Goal: Task Accomplishment & Management: Manage account settings

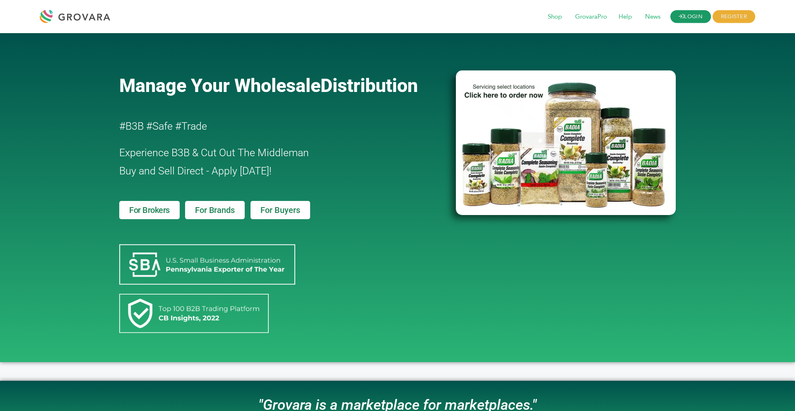
click at [691, 17] on link "LOGIN" at bounding box center [690, 16] width 41 height 13
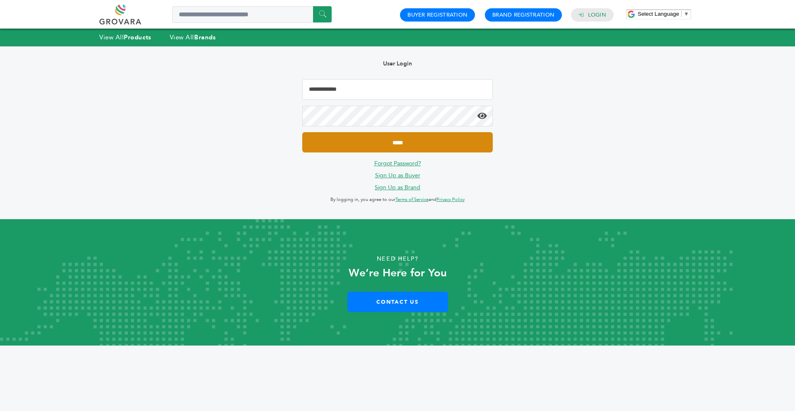
type input "**********"
click at [484, 147] on input "*****" at bounding box center [397, 142] width 190 height 20
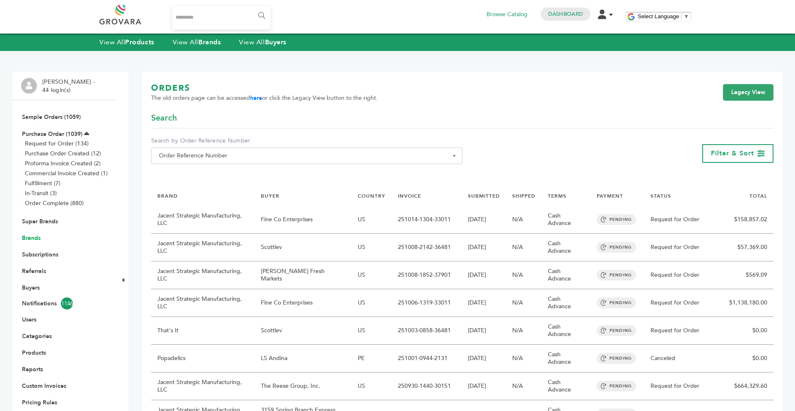
click at [35, 240] on link "Brands" at bounding box center [31, 238] width 19 height 8
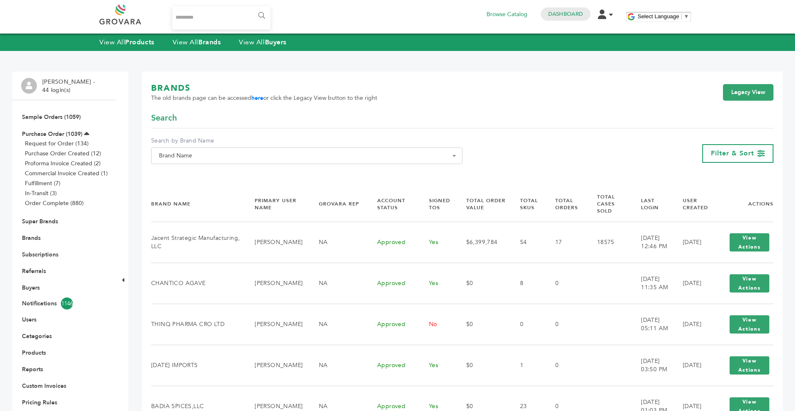
click at [195, 161] on span "Brand Name" at bounding box center [306, 155] width 311 height 17
click at [559, 109] on div "BRANDS The old brands page can be accessed here or click the Legacy View button…" at bounding box center [462, 97] width 622 height 30
click at [729, 159] on div "Filter & Sort" at bounding box center [737, 153] width 71 height 19
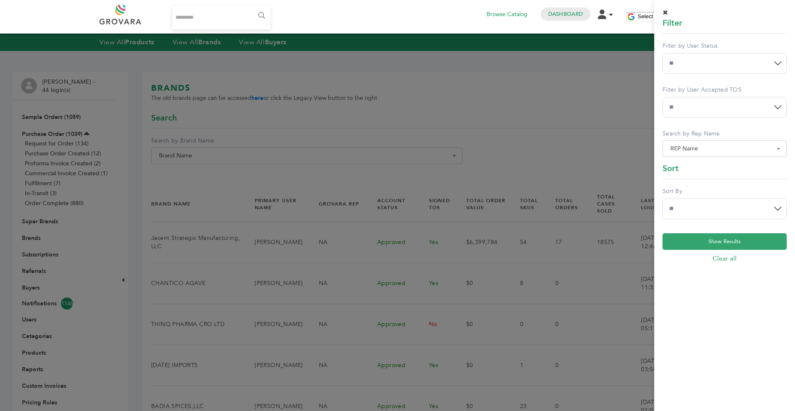
click at [705, 63] on select "**********" at bounding box center [724, 63] width 124 height 21
select select "*"
click at [662, 53] on select "**********" at bounding box center [724, 63] width 124 height 21
click at [702, 198] on select "**********" at bounding box center [724, 208] width 124 height 21
select select "******"
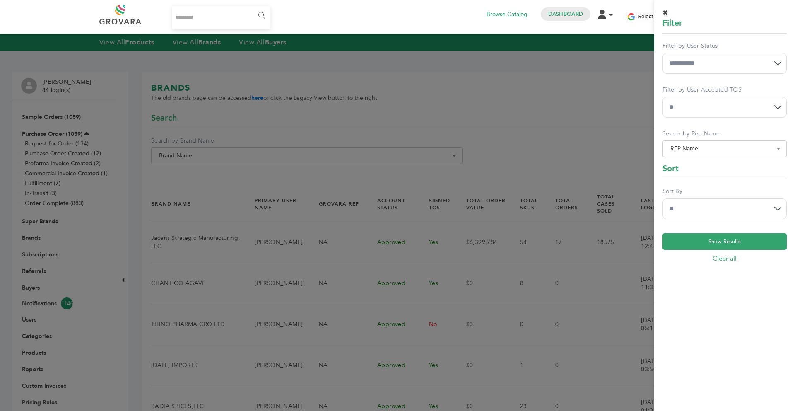
click at [662, 198] on select "**********" at bounding box center [724, 208] width 124 height 21
click at [732, 238] on button "Show Results" at bounding box center [724, 241] width 124 height 17
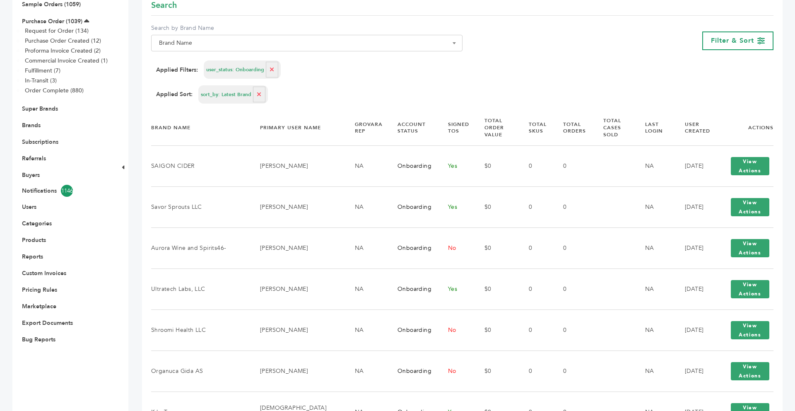
scroll to position [116, 0]
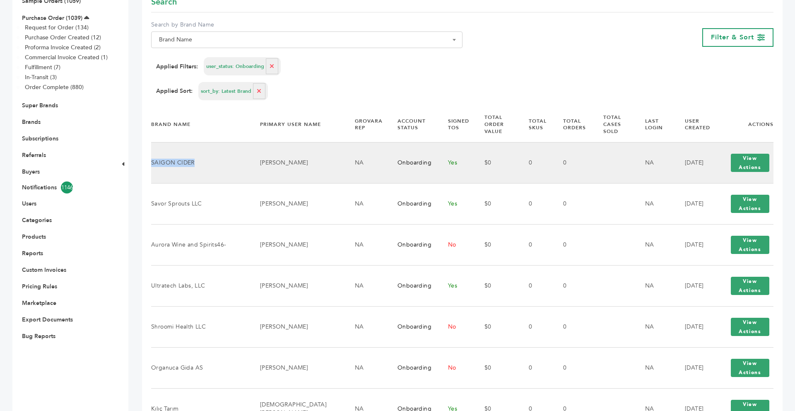
drag, startPoint x: 195, startPoint y: 162, endPoint x: 153, endPoint y: 162, distance: 41.8
click at [153, 162] on td "SAIGON CIDER" at bounding box center [200, 162] width 99 height 41
copy td "SAIGON CIDER"
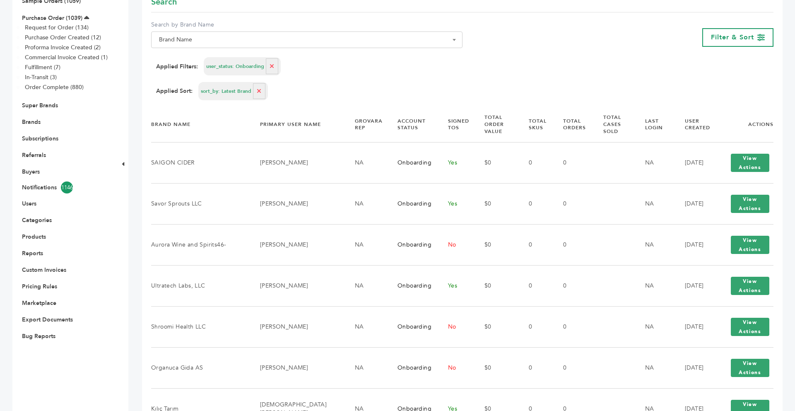
click at [330, 69] on div "Applied Filters: user_status: Onboarding" at bounding box center [462, 66] width 612 height 18
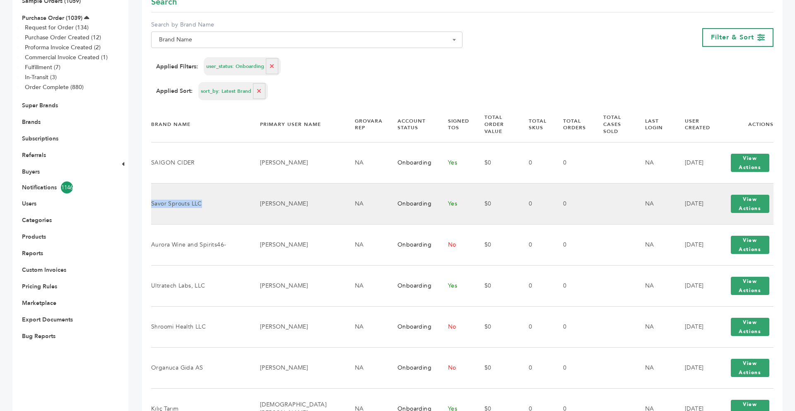
drag, startPoint x: 201, startPoint y: 205, endPoint x: 152, endPoint y: 206, distance: 48.4
click at [152, 206] on td "Savor Sprouts LLC" at bounding box center [200, 203] width 99 height 41
copy td "Savor Sprouts LLC"
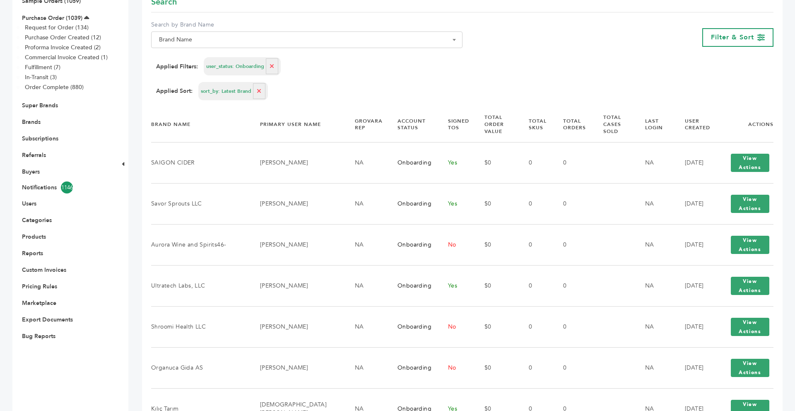
click at [324, 60] on div "Applied Filters: user_status: Onboarding" at bounding box center [462, 66] width 612 height 18
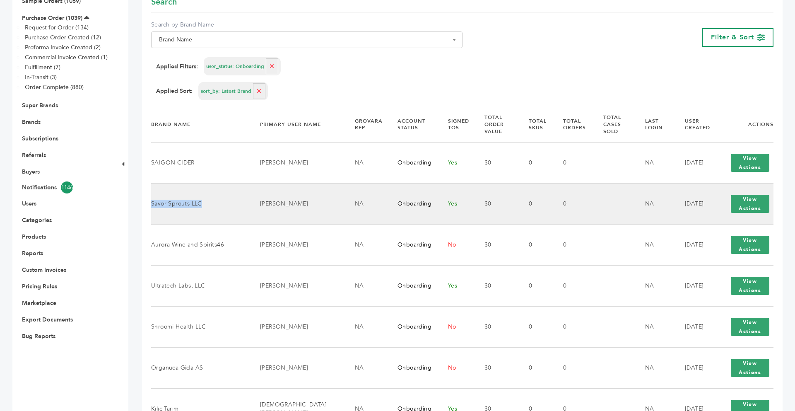
drag, startPoint x: 200, startPoint y: 204, endPoint x: 152, endPoint y: 207, distance: 48.1
click at [152, 207] on td "Savor Sprouts LLC" at bounding box center [200, 203] width 99 height 41
copy td "Savor Sprouts LLC"
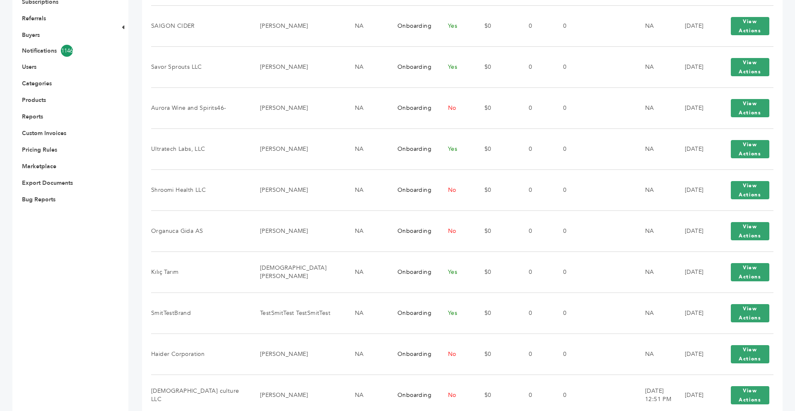
scroll to position [265, 0]
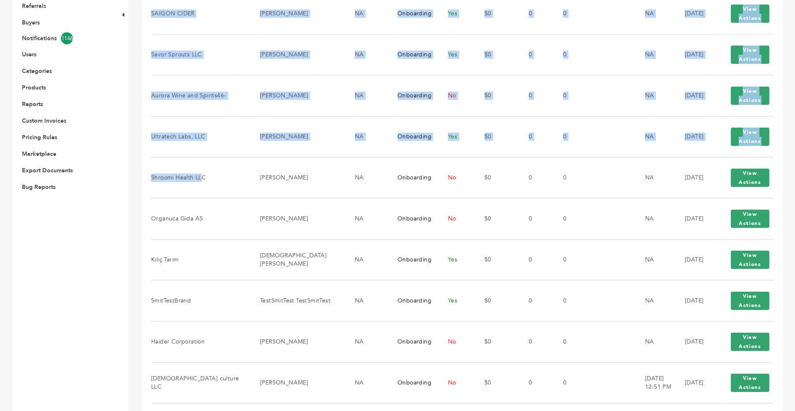
drag, startPoint x: 202, startPoint y: 177, endPoint x: 130, endPoint y: 176, distance: 72.5
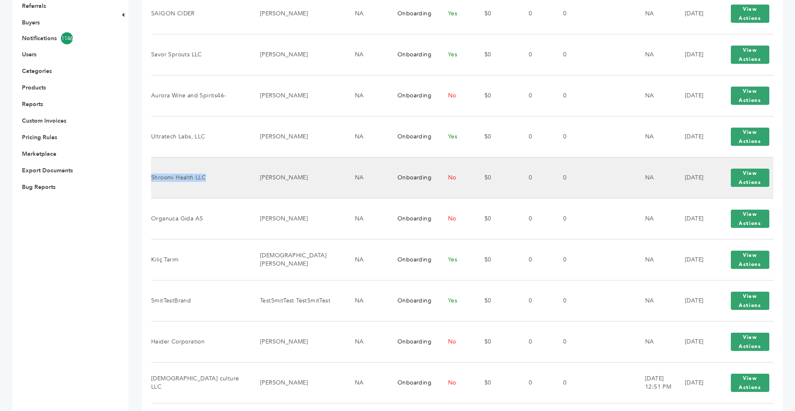
drag, startPoint x: 206, startPoint y: 177, endPoint x: 153, endPoint y: 177, distance: 53.0
click at [153, 177] on td "Shroomi Health LLC" at bounding box center [200, 177] width 99 height 41
copy td "Shroomi Health LLC"
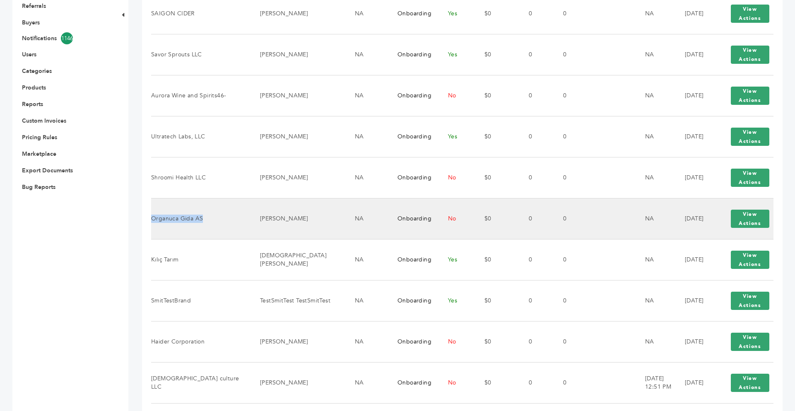
drag, startPoint x: 202, startPoint y: 220, endPoint x: 152, endPoint y: 221, distance: 49.3
click at [152, 221] on td "Organuca Gida AS" at bounding box center [200, 218] width 99 height 41
copy td "Organuca Gida AS"
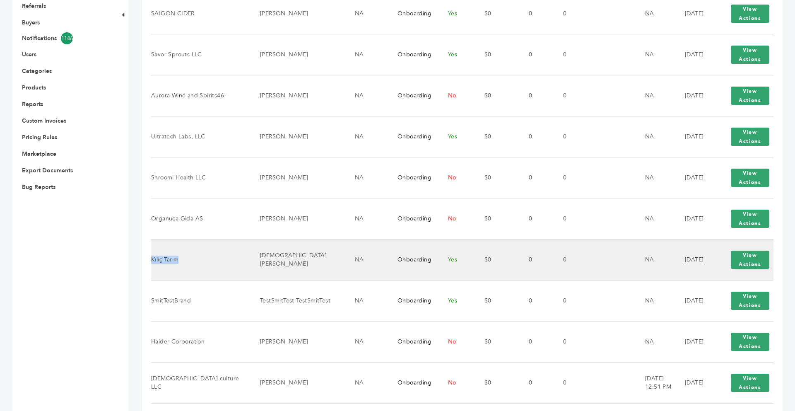
drag, startPoint x: 179, startPoint y: 261, endPoint x: 152, endPoint y: 259, distance: 27.8
click at [152, 259] on td "Kılıç Tarım" at bounding box center [200, 259] width 99 height 41
copy td "Kılıç Tarım"
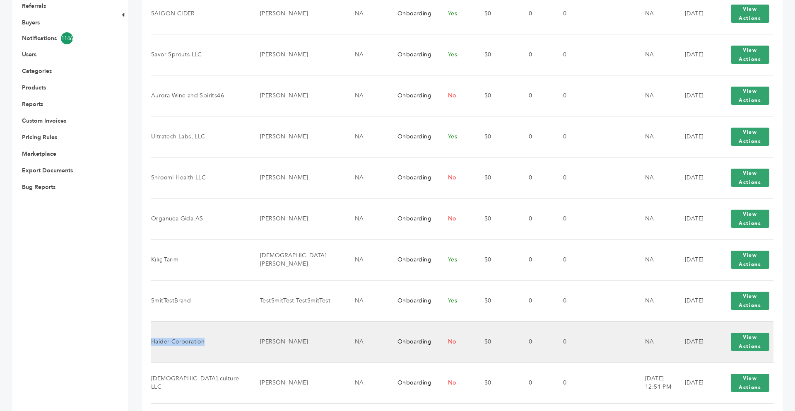
drag, startPoint x: 203, startPoint y: 342, endPoint x: 152, endPoint y: 341, distance: 50.9
click at [152, 341] on td "Haider Corporation" at bounding box center [200, 341] width 99 height 41
copy td "Haider Corporation"
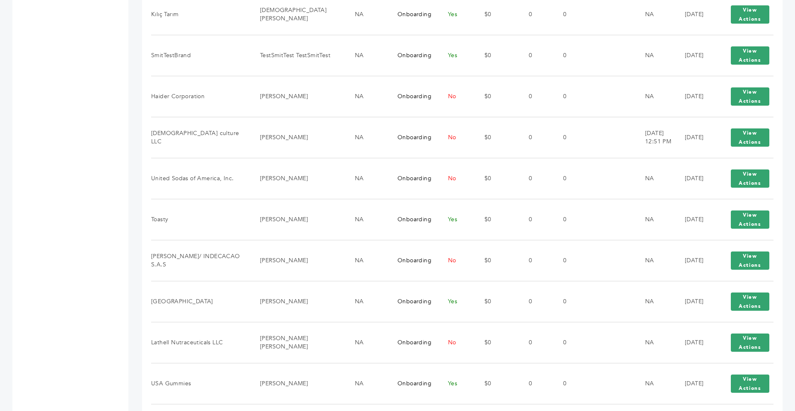
scroll to position [513, 0]
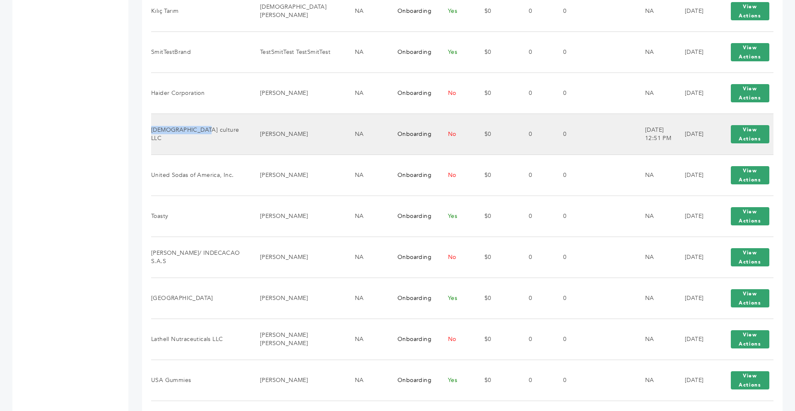
drag, startPoint x: 197, startPoint y: 134, endPoint x: 153, endPoint y: 134, distance: 43.9
click at [153, 134] on td "Aina culture LLC" at bounding box center [200, 133] width 99 height 41
copy td "Aina culture LLC"
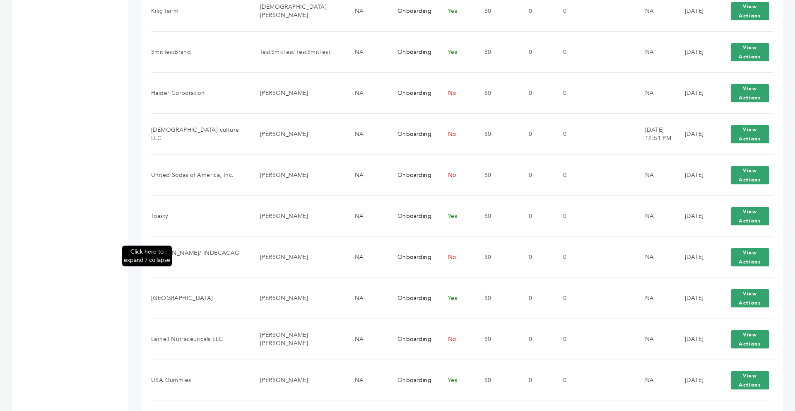
click at [124, 185] on div "Click here to expand / collapse" at bounding box center [122, 182] width 12 height 1249
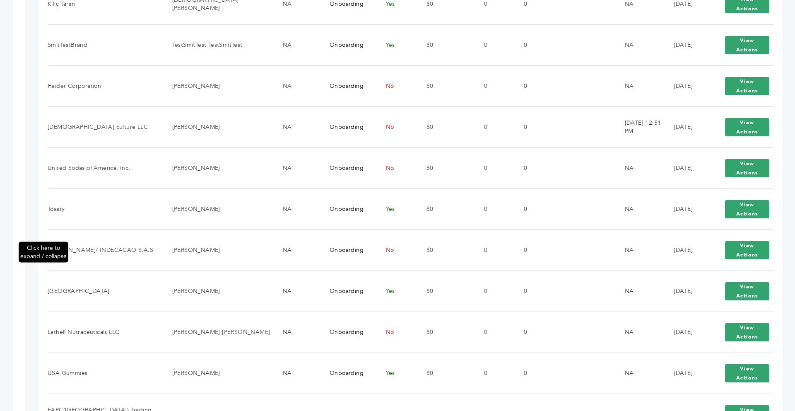
click at [23, 183] on div "Click here to expand / collapse" at bounding box center [18, 179] width 12 height 1242
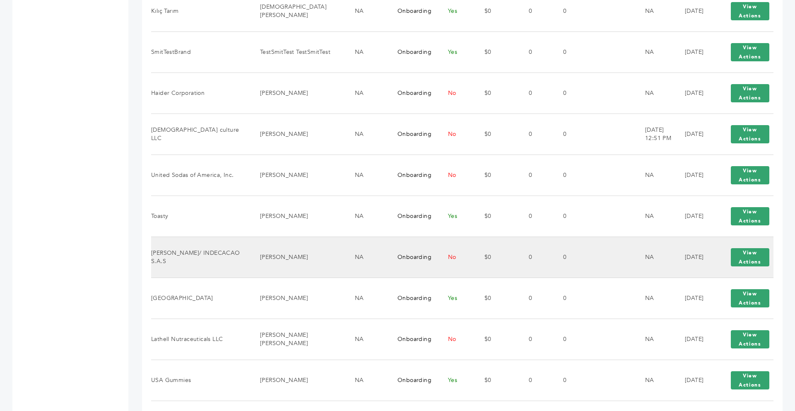
drag, startPoint x: 203, startPoint y: 263, endPoint x: 152, endPoint y: 255, distance: 51.5
click at [152, 255] on td "JULIETA CHOCOLATIERE/ INDECACAO S.A.S" at bounding box center [200, 256] width 99 height 41
copy td "JULIETA CHOCOLATIERE/ INDECACAO S.A.S"
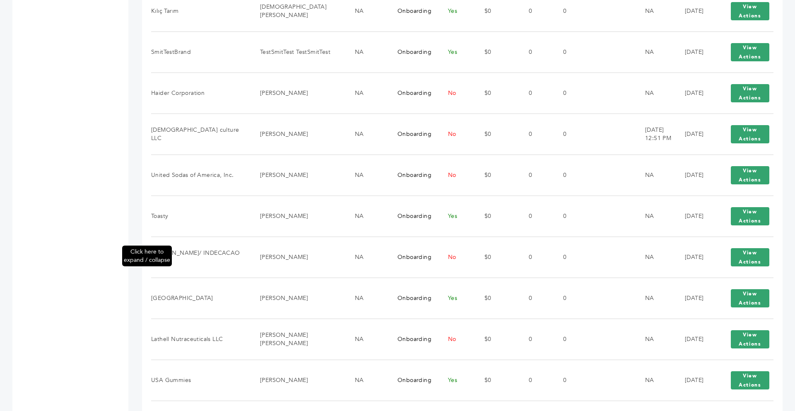
click at [117, 264] on div "Click here to expand / collapse" at bounding box center [122, 182] width 12 height 1249
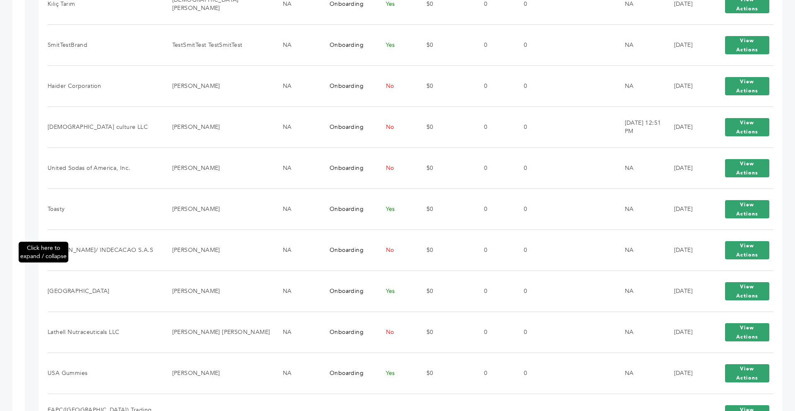
click at [15, 229] on div "Click here to expand / collapse" at bounding box center [18, 179] width 12 height 1242
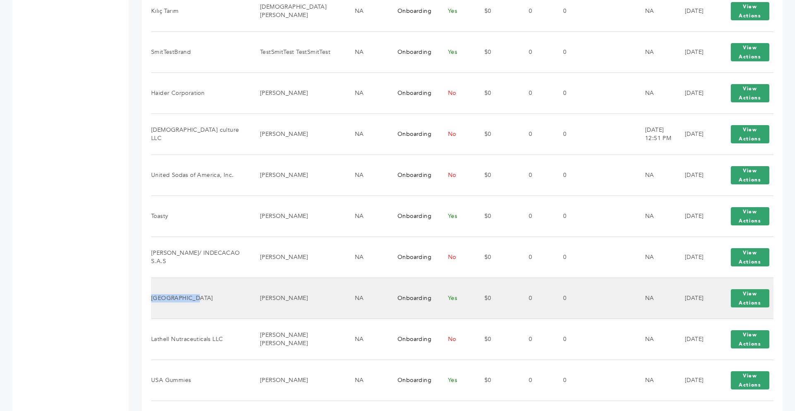
drag, startPoint x: 189, startPoint y: 298, endPoint x: 153, endPoint y: 298, distance: 36.0
click at [153, 298] on td "Golden Valley" at bounding box center [200, 297] width 99 height 41
copy td "Golden Valley"
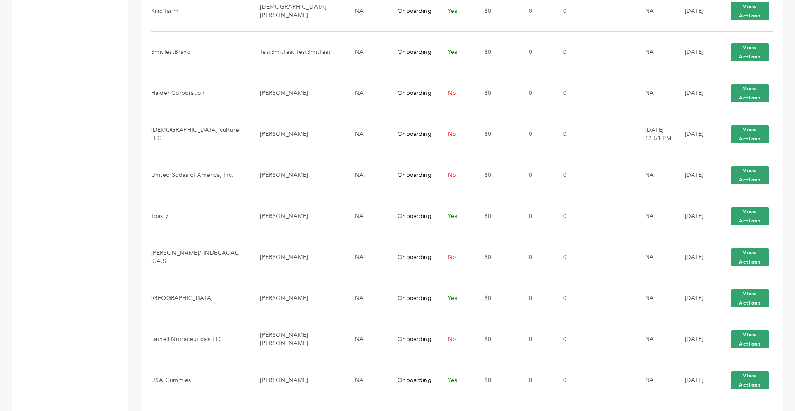
click at [104, 279] on div "Max Stein - 44 login(s) Sample Orders (1059) Purchase Order (1039) Request for …" at bounding box center [63, 182] width 103 height 1249
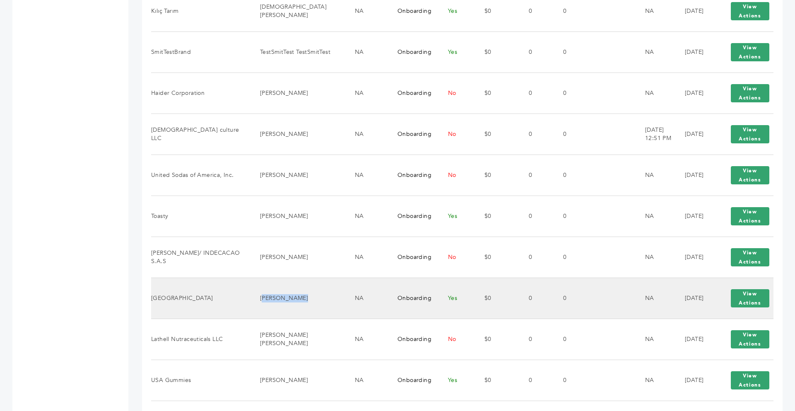
drag, startPoint x: 285, startPoint y: 298, endPoint x: 244, endPoint y: 298, distance: 41.4
click at [250, 298] on td "sabina soliman" at bounding box center [297, 297] width 95 height 41
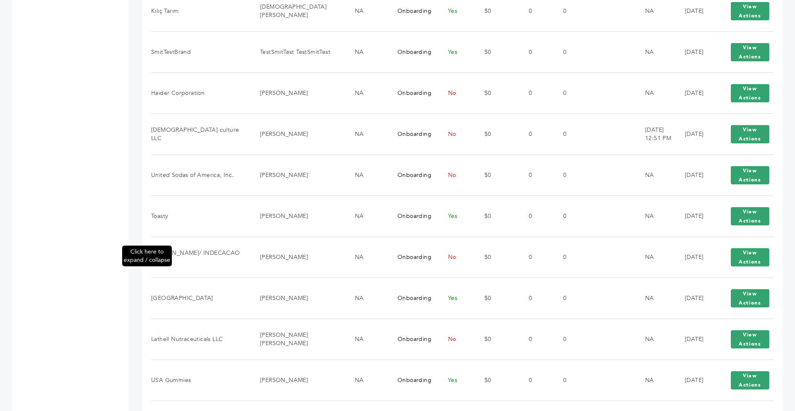
click at [127, 291] on div "Click here to expand / collapse" at bounding box center [122, 182] width 12 height 1249
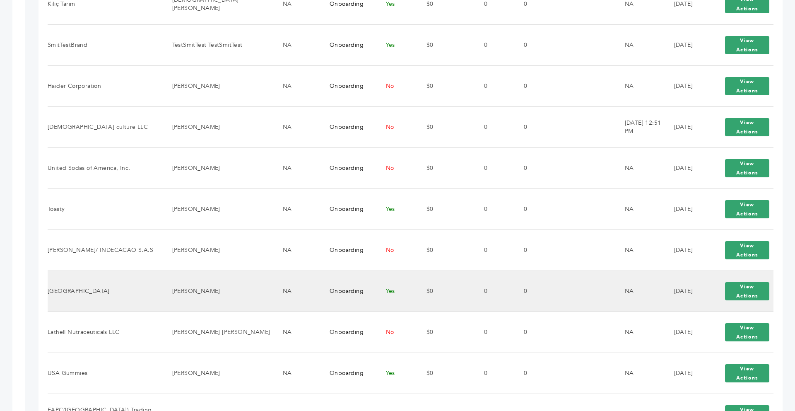
drag, startPoint x: 208, startPoint y: 291, endPoint x: 168, endPoint y: 293, distance: 39.8
click at [168, 293] on td "sabina soliman" at bounding box center [217, 290] width 111 height 41
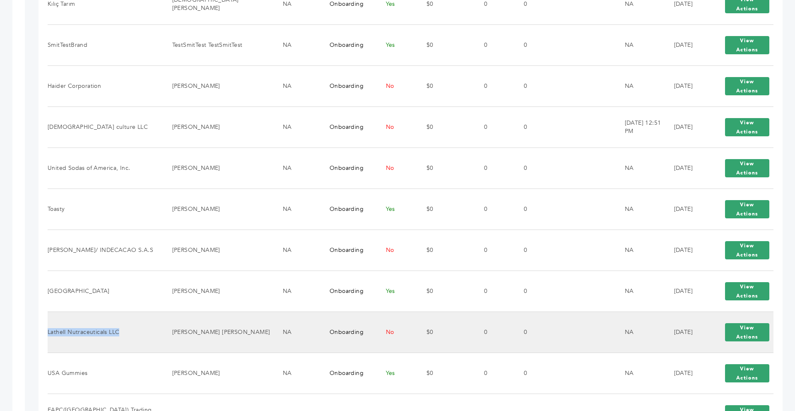
drag, startPoint x: 119, startPoint y: 334, endPoint x: 48, endPoint y: 335, distance: 71.2
click at [48, 335] on td "Lathell Nutraceuticals LLC" at bounding box center [105, 331] width 114 height 41
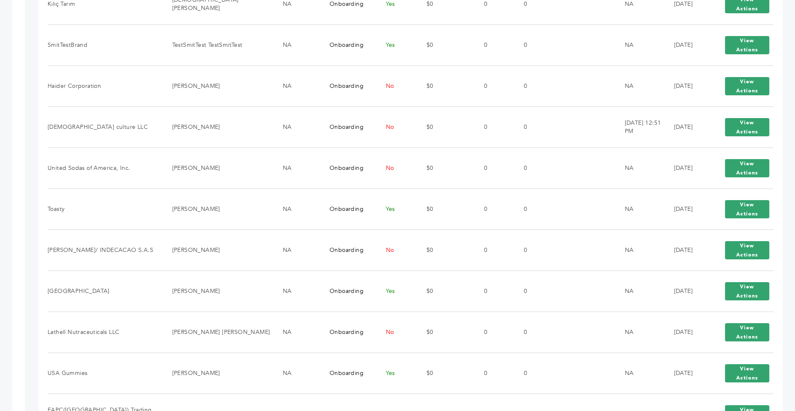
click at [27, 234] on div "Max Stein - 44 login(s) Sample Orders (1059) Purchase Order (1039) Request for …" at bounding box center [397, 179] width 795 height 1267
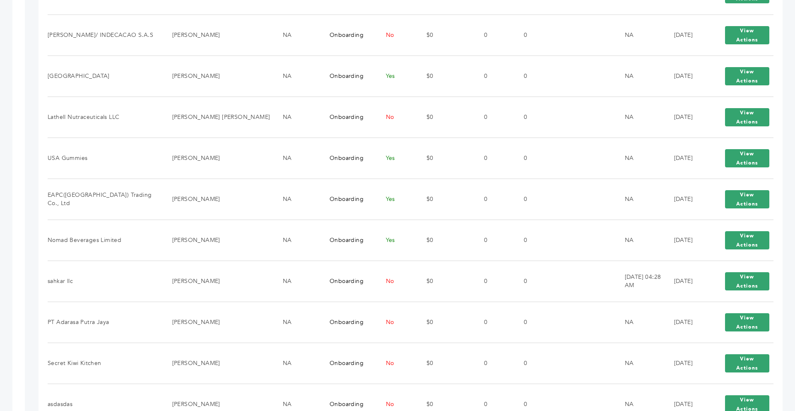
scroll to position [729, 0]
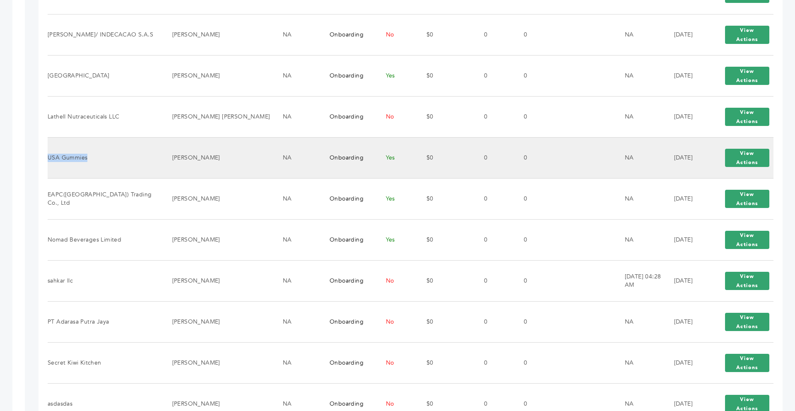
drag, startPoint x: 87, startPoint y: 160, endPoint x: 48, endPoint y: 159, distance: 39.3
click at [48, 159] on td "USA Gummies" at bounding box center [105, 157] width 114 height 41
drag, startPoint x: 219, startPoint y: 157, endPoint x: 168, endPoint y: 157, distance: 50.9
click at [168, 157] on td "[PERSON_NAME]" at bounding box center [217, 157] width 111 height 41
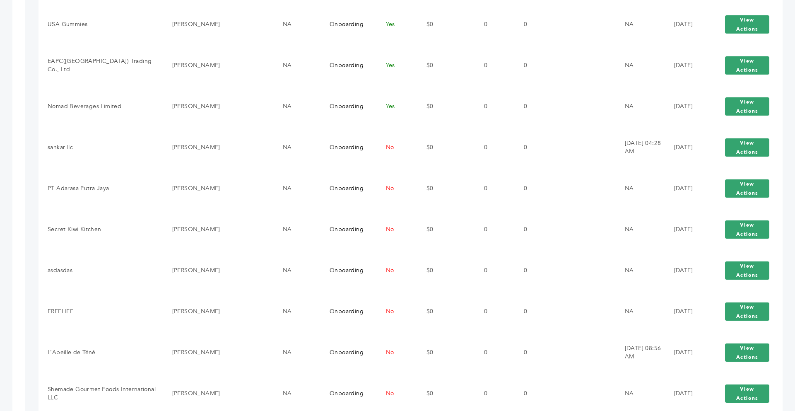
scroll to position [861, 0]
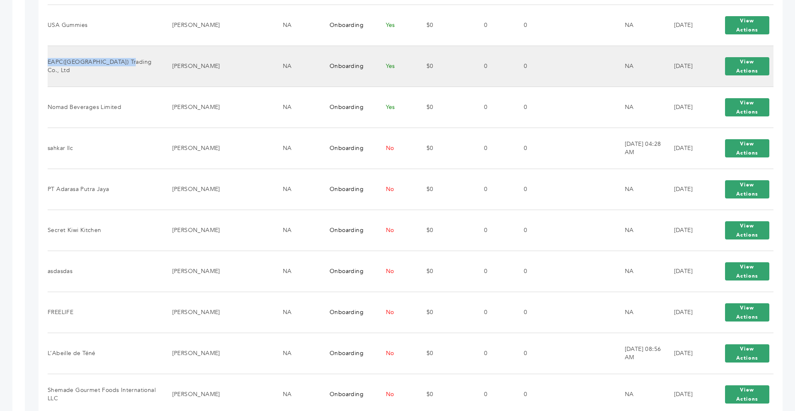
drag, startPoint x: 123, startPoint y: 67, endPoint x: 48, endPoint y: 66, distance: 75.3
click at [48, 66] on td "EAPC([GEOGRAPHIC_DATA]) Trading Co., Ltd" at bounding box center [105, 66] width 114 height 41
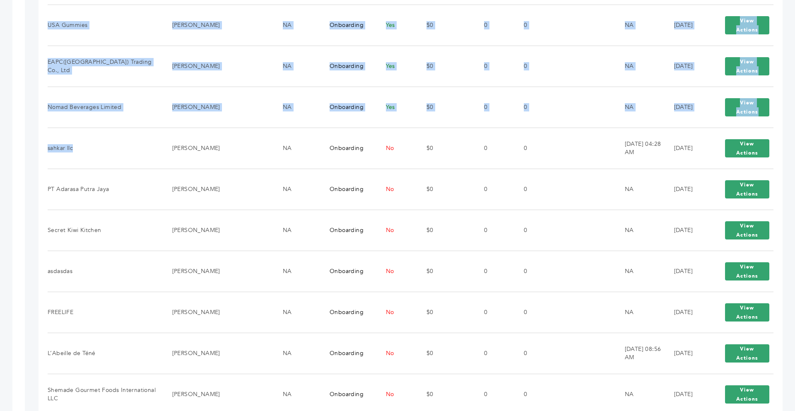
drag, startPoint x: 75, startPoint y: 149, endPoint x: 46, endPoint y: 149, distance: 28.2
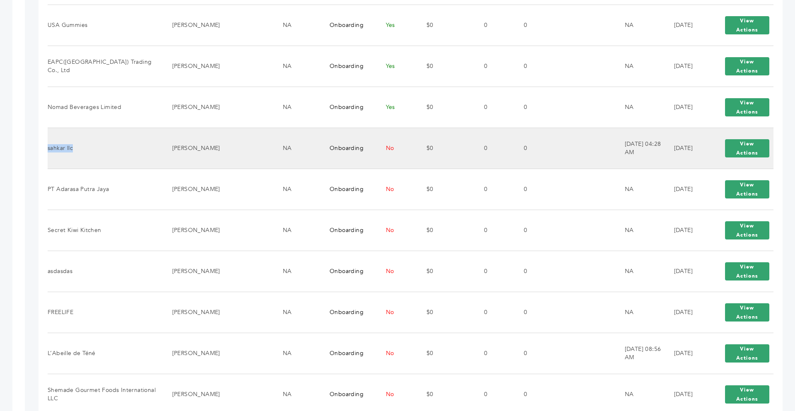
drag, startPoint x: 72, startPoint y: 147, endPoint x: 48, endPoint y: 147, distance: 24.4
click at [48, 147] on td "sahkar llc" at bounding box center [105, 147] width 114 height 41
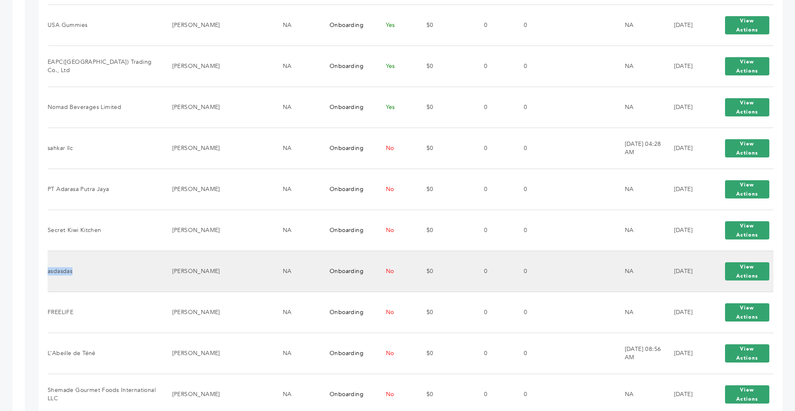
drag, startPoint x: 72, startPoint y: 273, endPoint x: 49, endPoint y: 274, distance: 22.8
click at [49, 274] on td "asdasdas" at bounding box center [105, 270] width 114 height 41
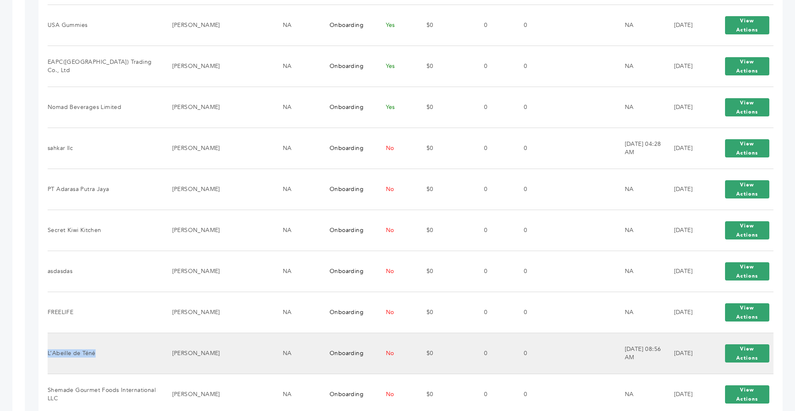
drag, startPoint x: 95, startPoint y: 354, endPoint x: 48, endPoint y: 354, distance: 46.4
click at [48, 354] on td "L’Abeille de Téné" at bounding box center [105, 352] width 114 height 41
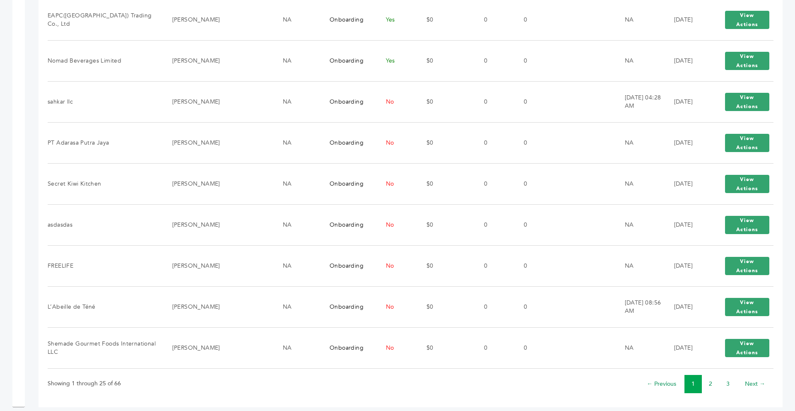
scroll to position [916, 0]
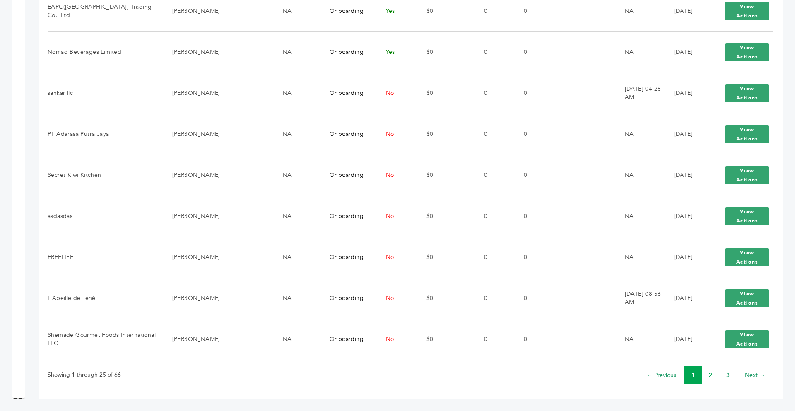
click at [709, 375] on link "2" at bounding box center [710, 375] width 3 height 8
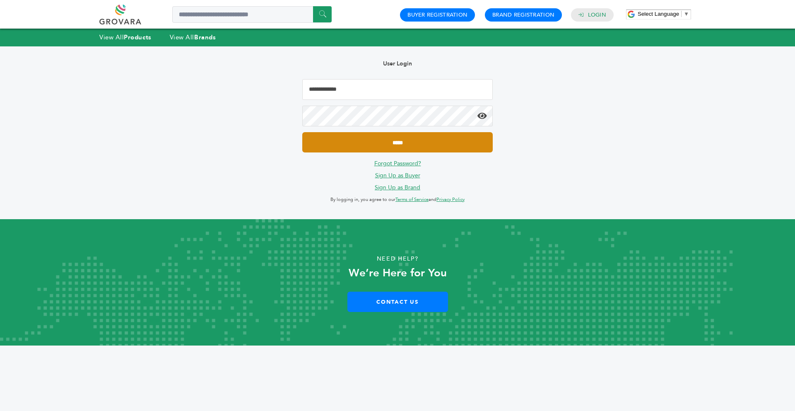
type input "**********"
click at [465, 141] on input "*****" at bounding box center [397, 142] width 190 height 20
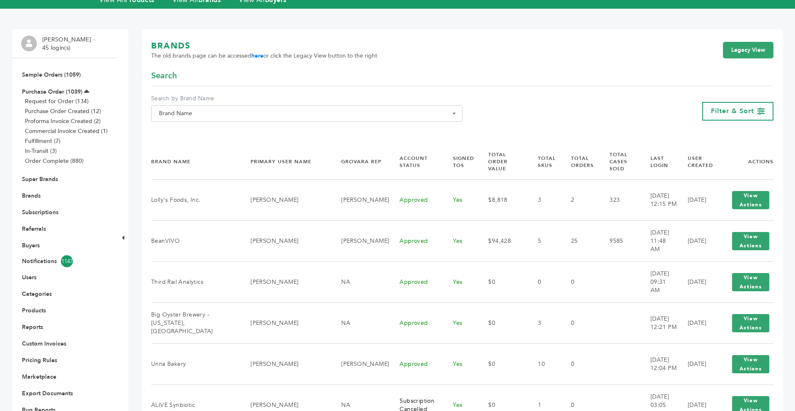
scroll to position [33, 0]
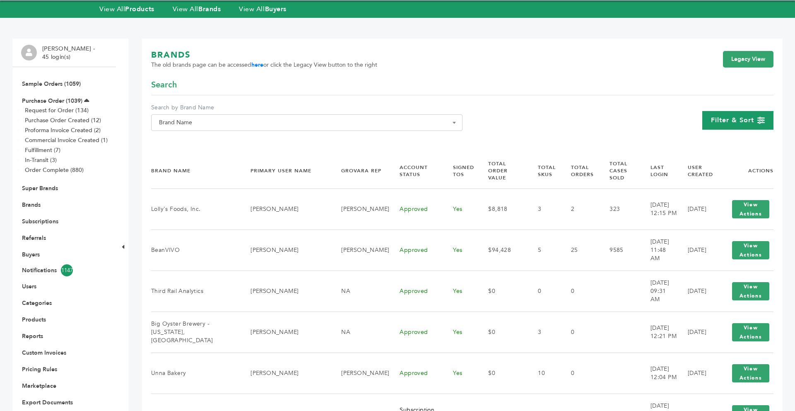
click at [722, 127] on div "Filter & Sort" at bounding box center [737, 120] width 71 height 19
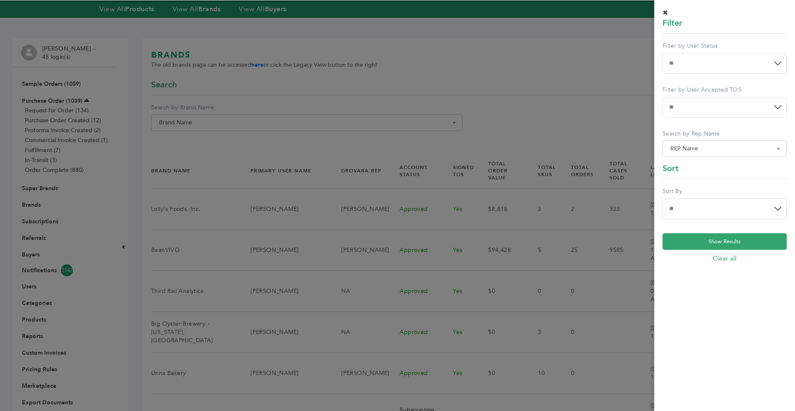
click at [703, 77] on div "**********" at bounding box center [724, 61] width 124 height 38
click at [697, 70] on select "**********" at bounding box center [724, 63] width 124 height 21
select select "*"
click at [662, 53] on select "**********" at bounding box center [724, 63] width 124 height 21
click at [698, 206] on select "**********" at bounding box center [724, 208] width 124 height 21
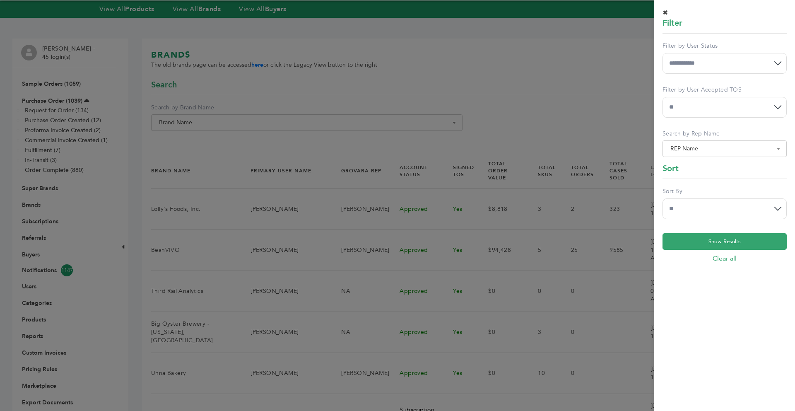
select select "******"
click at [662, 198] on select "**********" at bounding box center [724, 208] width 124 height 21
click at [724, 240] on button "Show Results" at bounding box center [724, 241] width 124 height 17
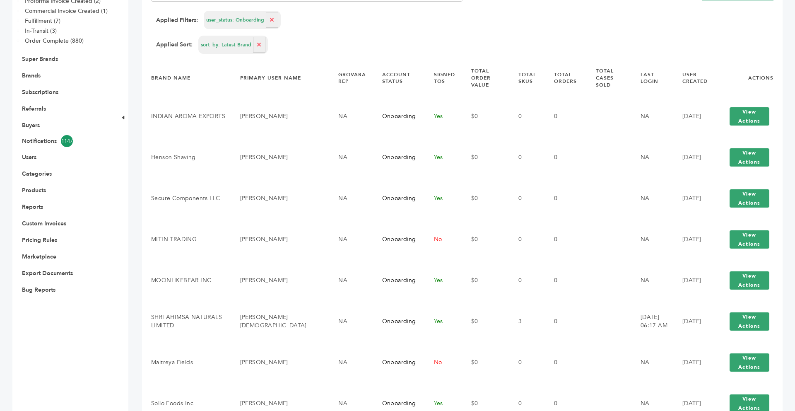
scroll to position [166, 0]
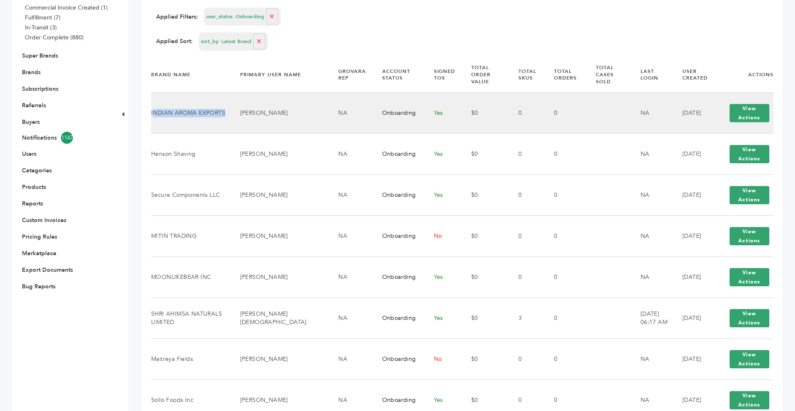
drag, startPoint x: 224, startPoint y: 108, endPoint x: 153, endPoint y: 108, distance: 71.2
click at [153, 108] on td "INDIAN AROMA EXPORTS" at bounding box center [190, 112] width 79 height 41
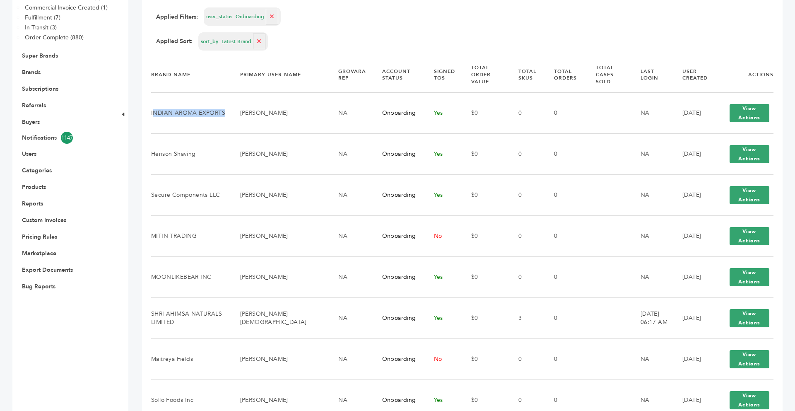
click at [211, 78] on th "Brand Name" at bounding box center [190, 74] width 79 height 35
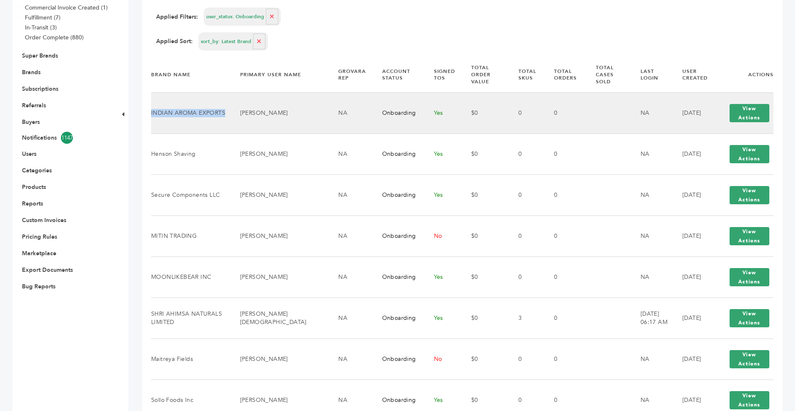
drag, startPoint x: 224, startPoint y: 107, endPoint x: 151, endPoint y: 107, distance: 72.9
click at [151, 107] on td "INDIAN AROMA EXPORTS" at bounding box center [190, 112] width 79 height 41
copy td "INDIAN AROMA EXPORTS"
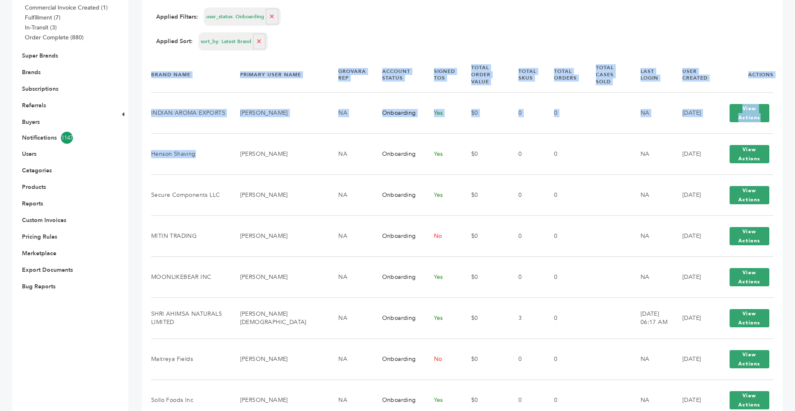
drag, startPoint x: 194, startPoint y: 149, endPoint x: 150, endPoint y: 149, distance: 43.5
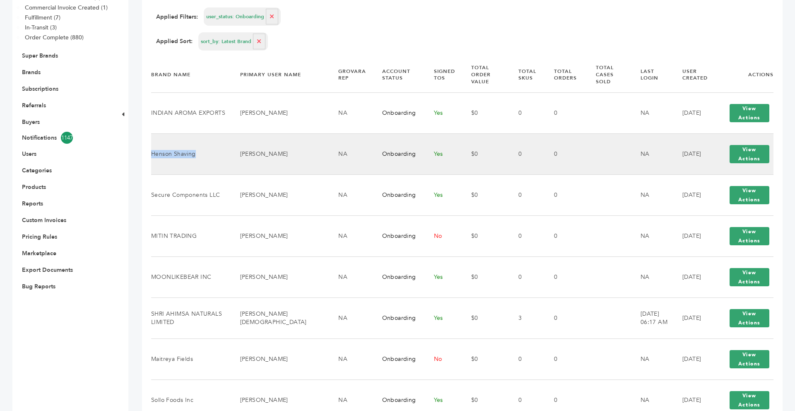
drag, startPoint x: 195, startPoint y: 149, endPoint x: 152, endPoint y: 149, distance: 43.5
click at [152, 149] on td "Henson Shaving" at bounding box center [190, 153] width 79 height 41
copy td "Henson Shaving"
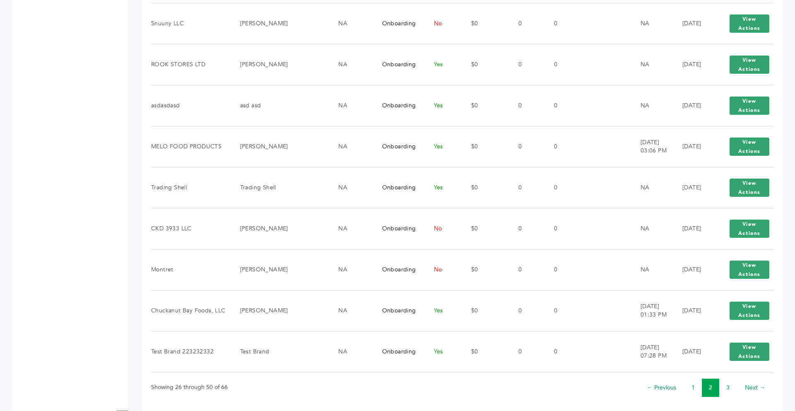
scroll to position [916, 0]
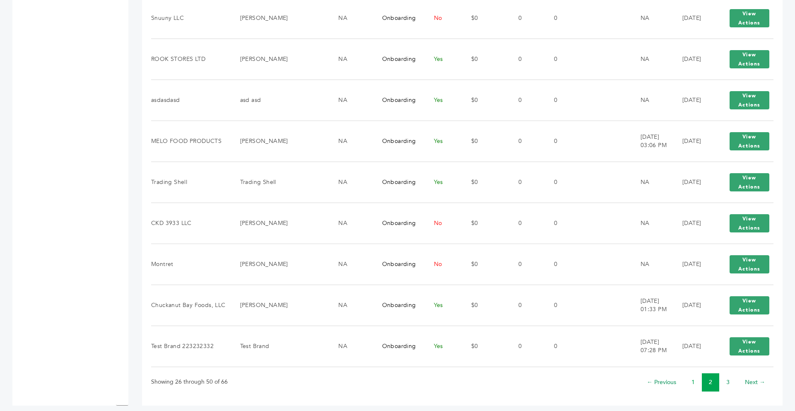
click at [693, 378] on link "1" at bounding box center [692, 382] width 3 height 8
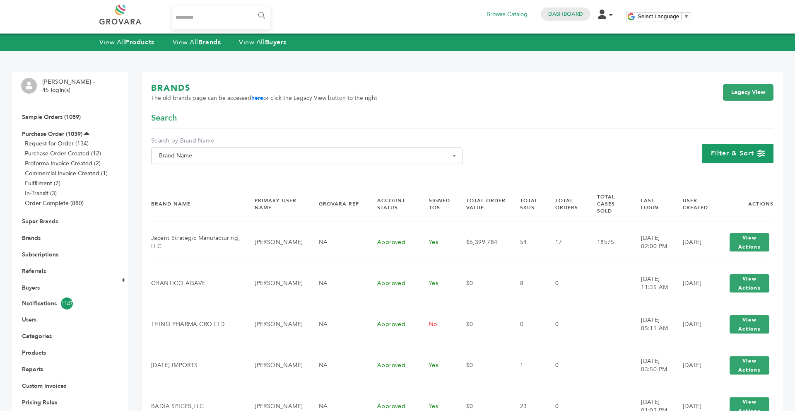
click at [720, 156] on span "Filter & Sort" at bounding box center [732, 153] width 43 height 9
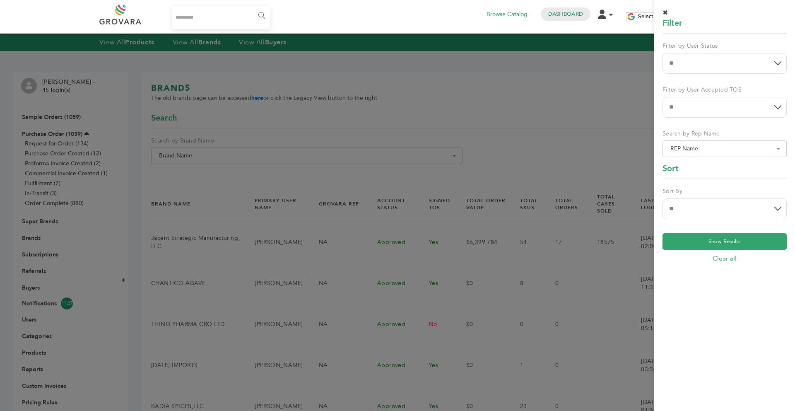
click at [712, 118] on div "Filter by User Accepted TOS ** *** **" at bounding box center [724, 105] width 124 height 38
click at [707, 103] on select "** *** **" at bounding box center [724, 107] width 124 height 21
click at [692, 80] on div "**********" at bounding box center [724, 102] width 124 height 121
click at [689, 67] on select "**********" at bounding box center [724, 63] width 124 height 21
select select "*"
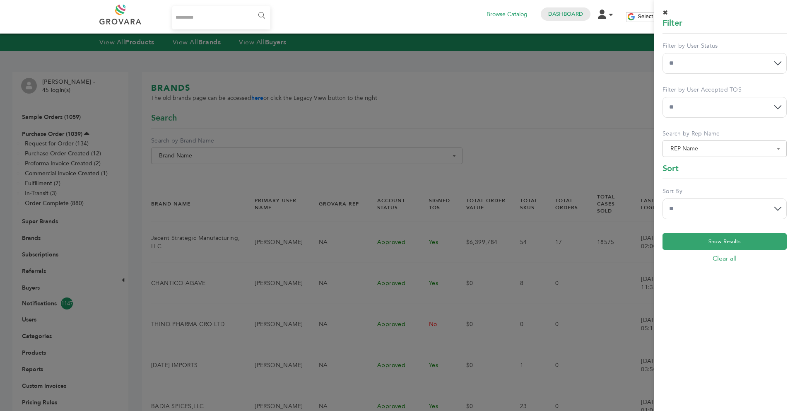
click at [662, 53] on select "**********" at bounding box center [724, 63] width 124 height 21
click at [700, 209] on select "**********" at bounding box center [724, 208] width 124 height 21
select select "******"
click at [662, 198] on select "**********" at bounding box center [724, 208] width 124 height 21
click at [725, 243] on button "Show Results" at bounding box center [724, 241] width 124 height 17
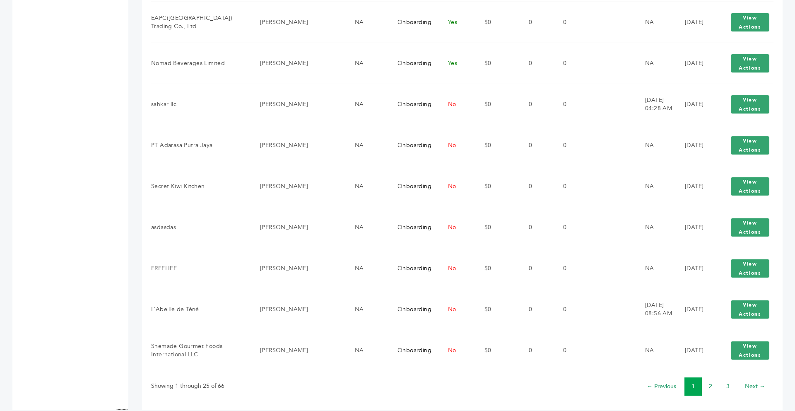
scroll to position [923, 0]
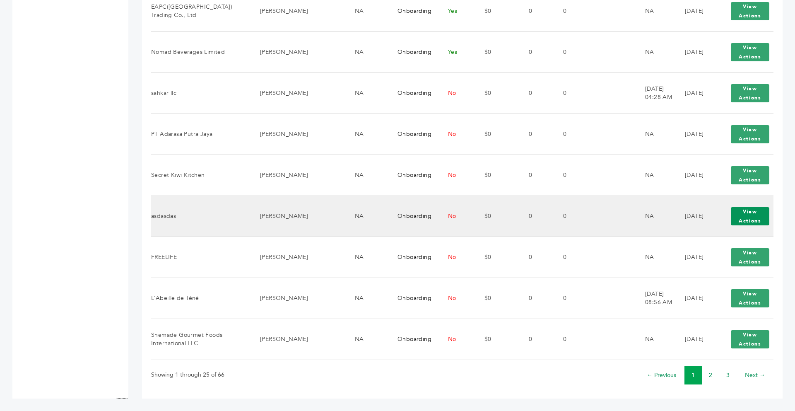
click at [741, 214] on button "View Actions" at bounding box center [750, 216] width 38 height 18
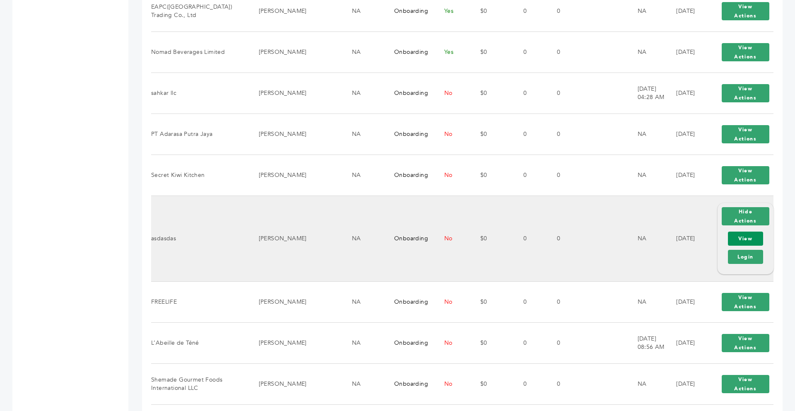
click at [748, 239] on link "View" at bounding box center [745, 238] width 35 height 14
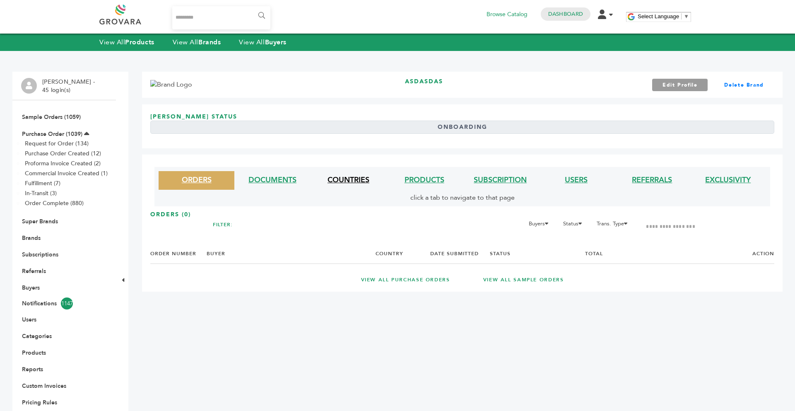
click at [339, 177] on link "COUNTRIES" at bounding box center [348, 180] width 42 height 10
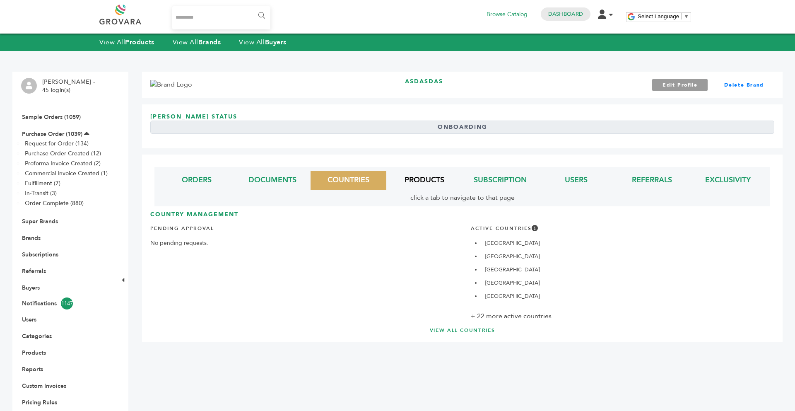
click at [412, 178] on link "PRODUCTS" at bounding box center [424, 180] width 40 height 10
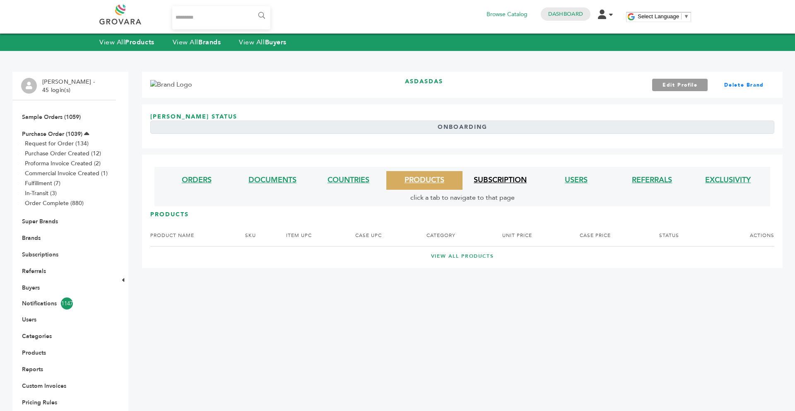
click at [495, 181] on link "SUBSCRIPTION" at bounding box center [500, 180] width 53 height 10
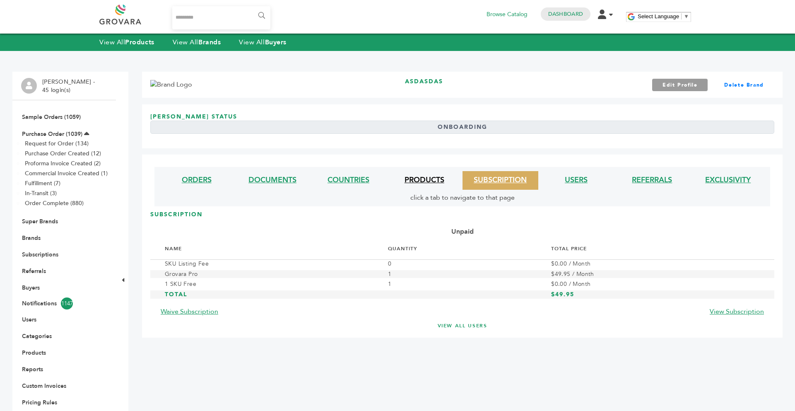
click at [428, 180] on link "PRODUCTS" at bounding box center [424, 180] width 40 height 10
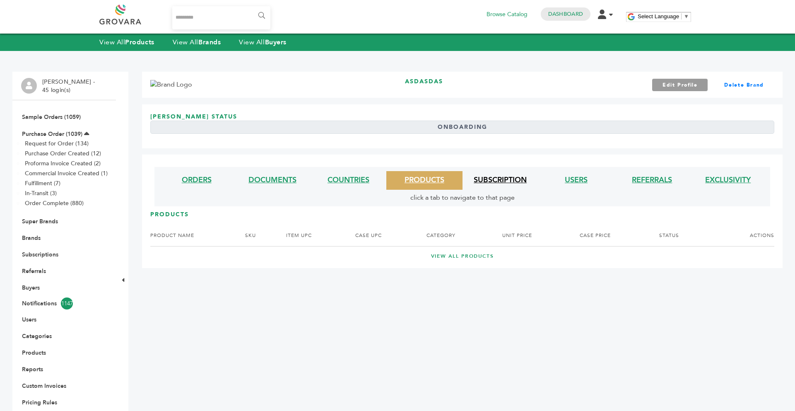
click at [488, 180] on link "SUBSCRIPTION" at bounding box center [500, 180] width 53 height 10
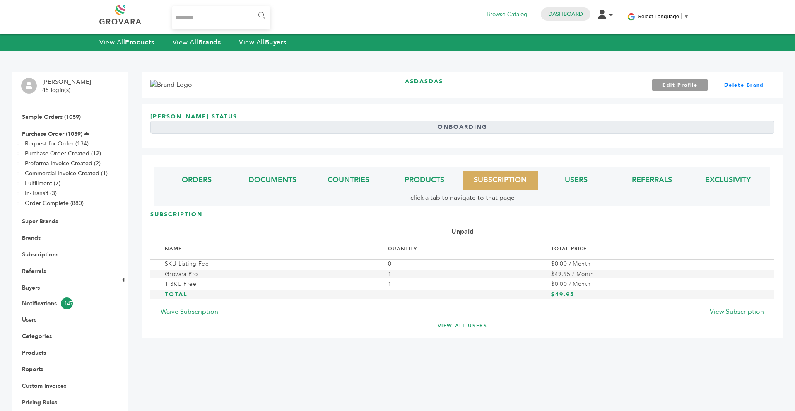
click at [588, 179] on li "USERS" at bounding box center [576, 180] width 76 height 19
click at [570, 182] on link "USERS" at bounding box center [576, 180] width 23 height 10
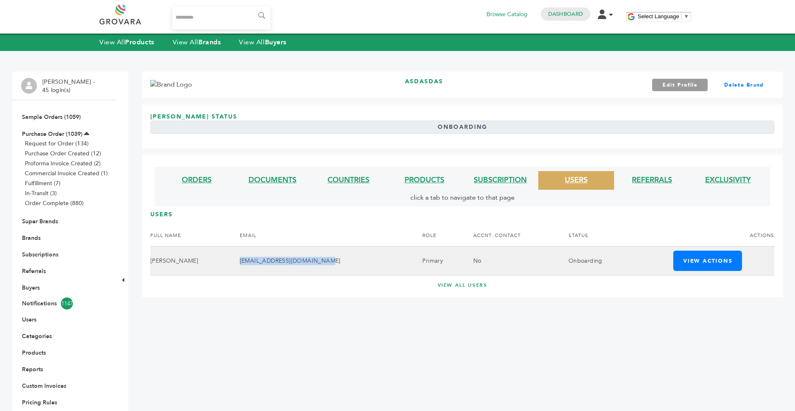
drag, startPoint x: 301, startPoint y: 261, endPoint x: 214, endPoint y: 260, distance: 86.9
click at [229, 260] on td "davidguarisma206@gmail.com" at bounding box center [320, 260] width 183 height 29
copy td "davidguarisma206@gmail.com"
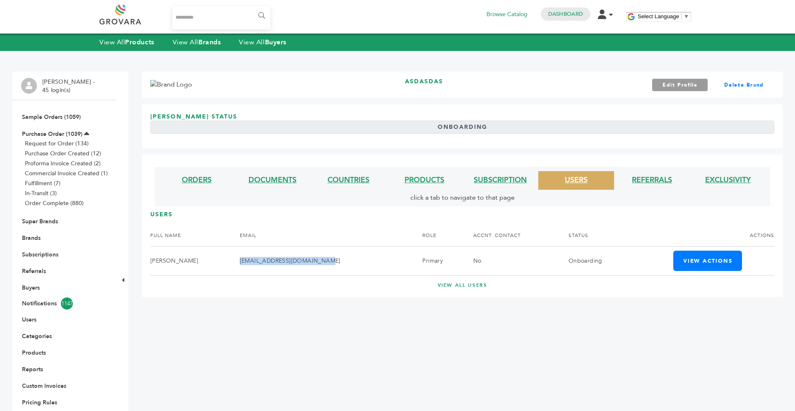
click at [284, 317] on div "Hello! Grovara is best viewed on a desktop monitor. asdasdas Edit Profile Delet…" at bounding box center [462, 270] width 640 height 397
click at [30, 238] on link "Brands" at bounding box center [31, 238] width 19 height 8
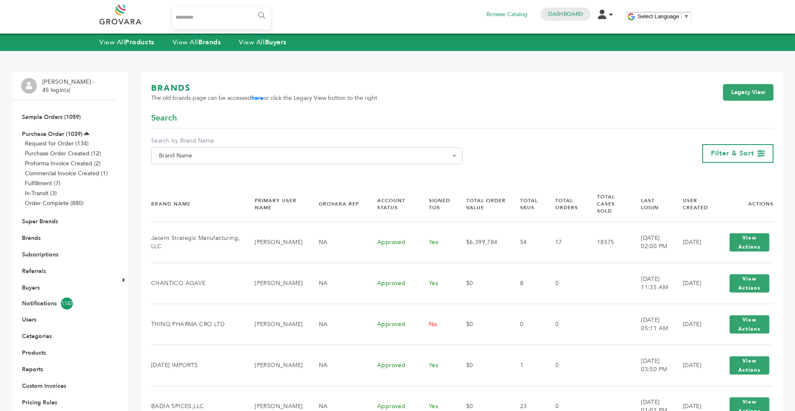
click at [195, 159] on span "Brand Name" at bounding box center [307, 156] width 302 height 12
click at [211, 178] on span at bounding box center [307, 171] width 310 height 14
click at [212, 176] on input "Search" at bounding box center [306, 171] width 307 height 10
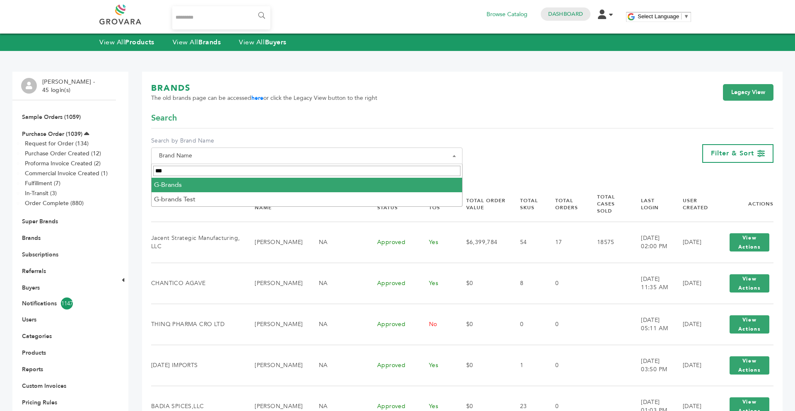
type input "***"
select select "********"
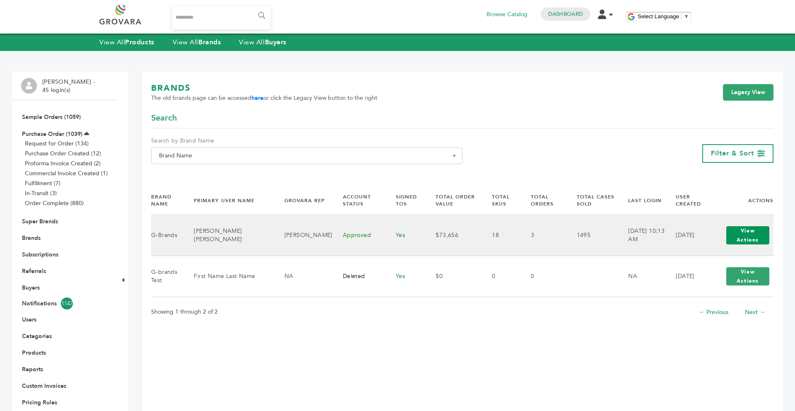
click at [742, 235] on button "View Actions" at bounding box center [747, 235] width 43 height 18
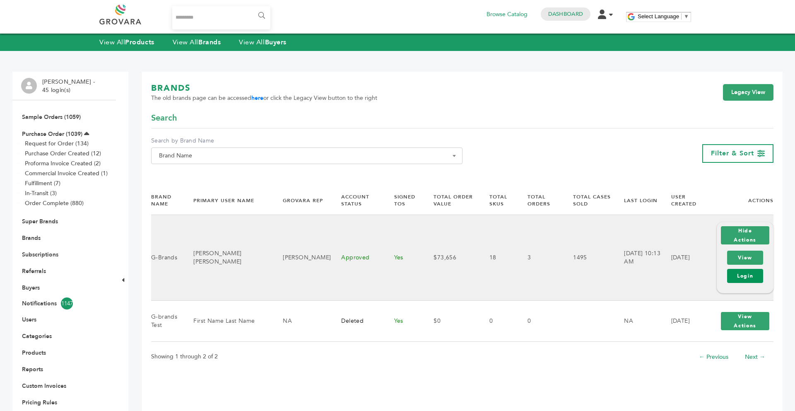
click at [738, 271] on link "Login" at bounding box center [745, 276] width 36 height 14
